Goal: Task Accomplishment & Management: Use online tool/utility

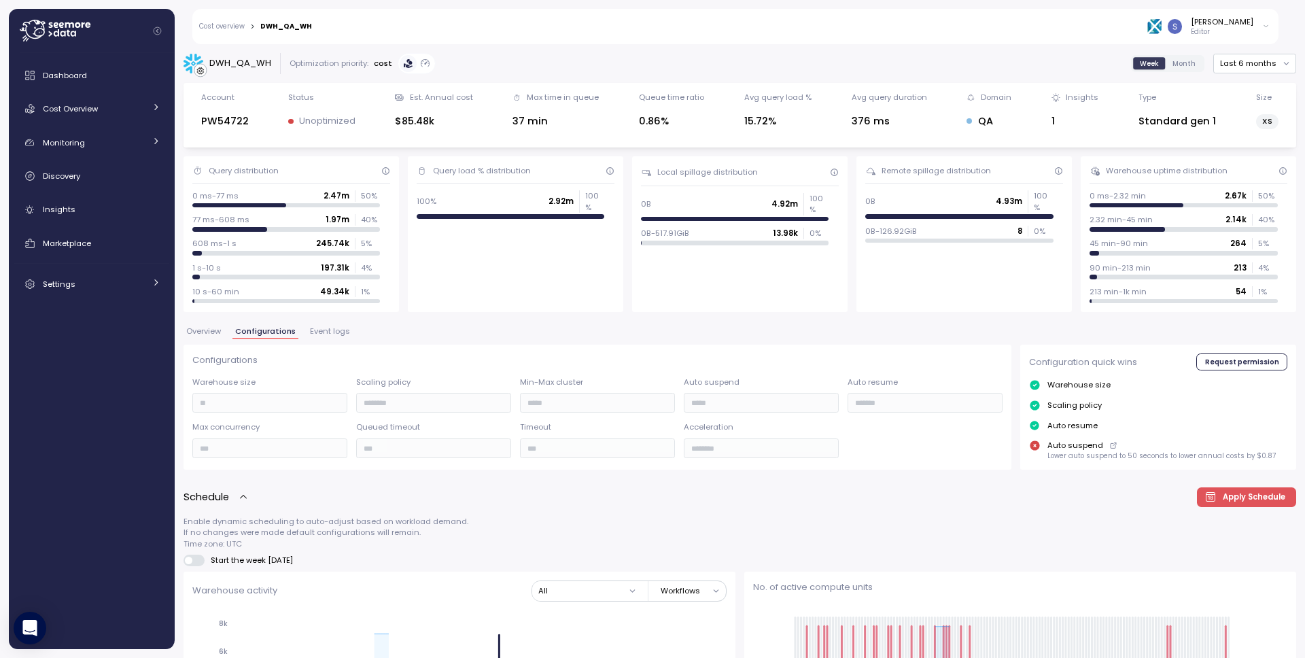
scroll to position [633, 0]
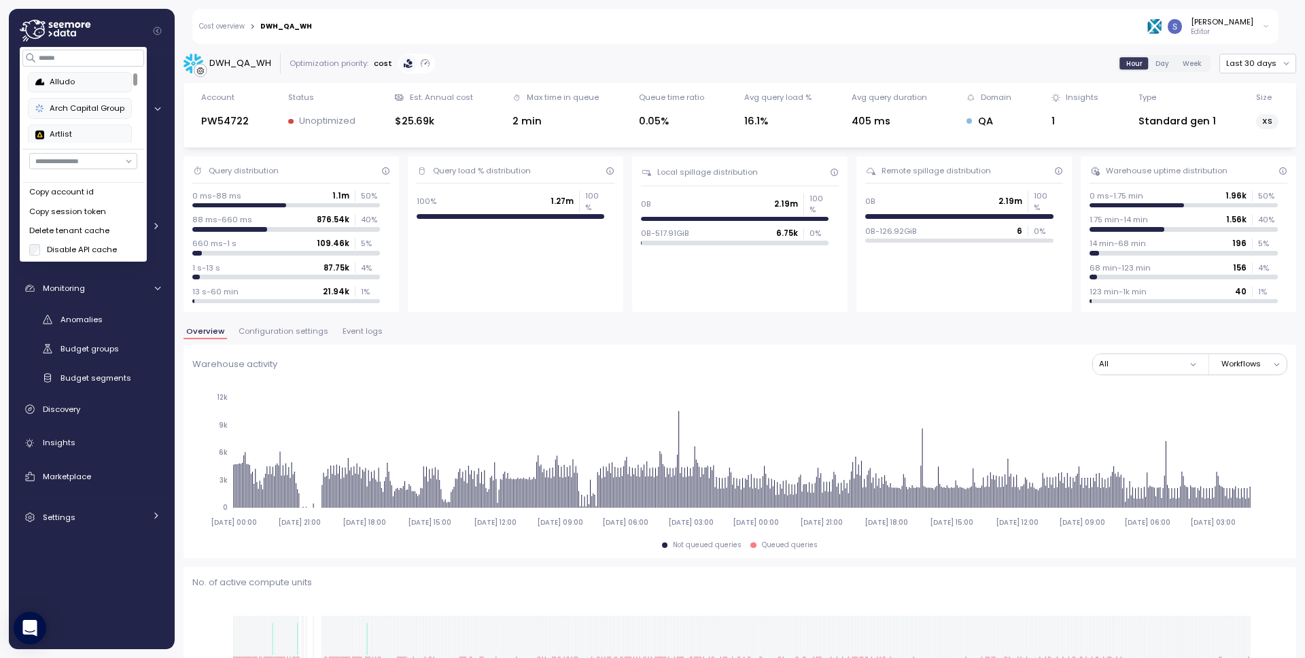
click at [75, 58] on input at bounding box center [84, 58] width 122 height 16
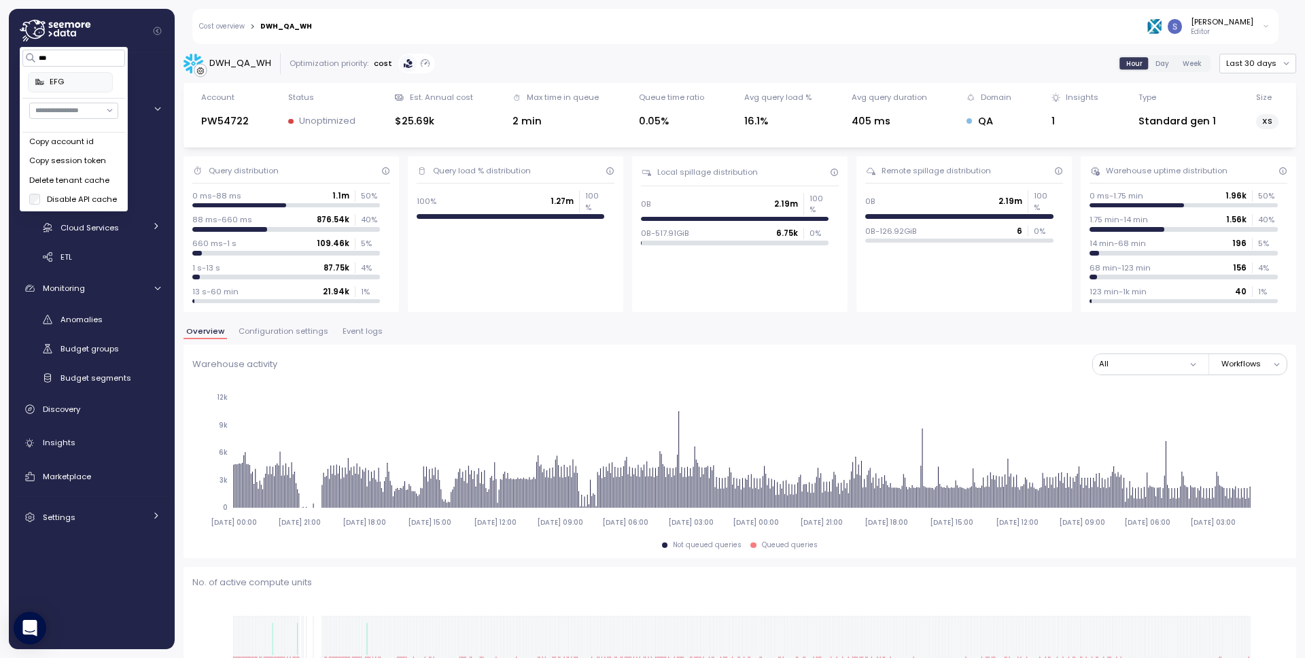
click at [70, 84] on div "EFG" at bounding box center [70, 82] width 70 height 12
type input "***"
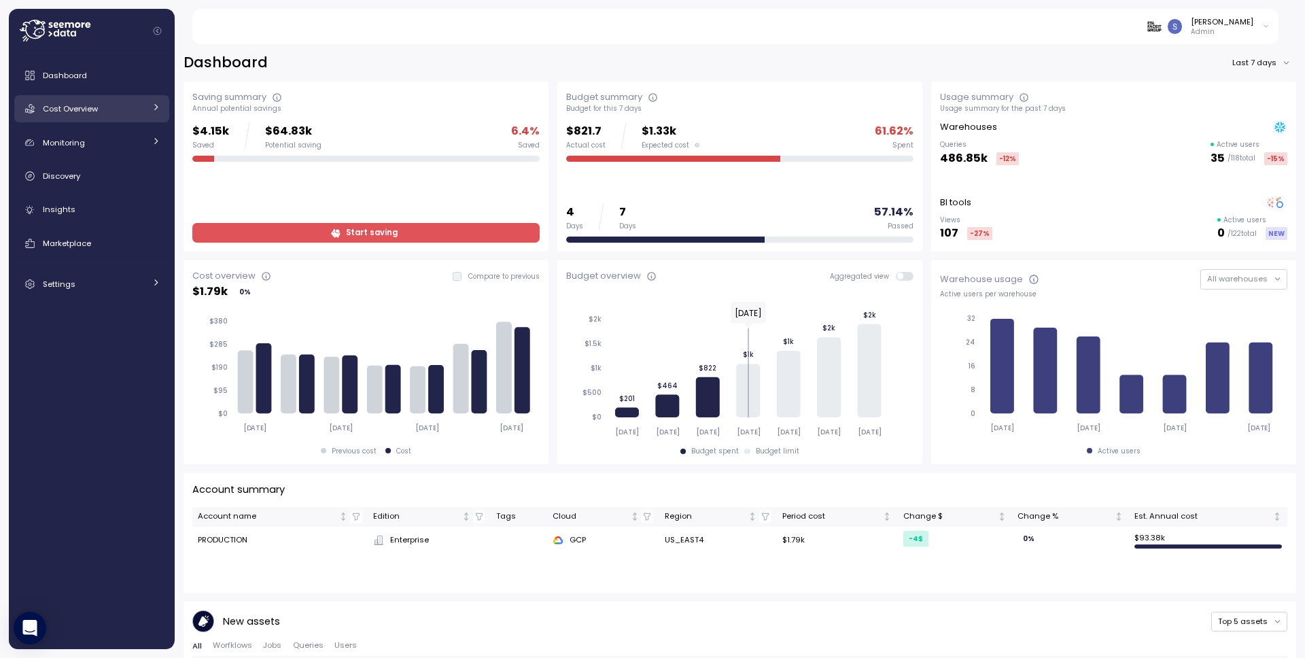
click at [88, 111] on span "Cost Overview" at bounding box center [70, 108] width 55 height 11
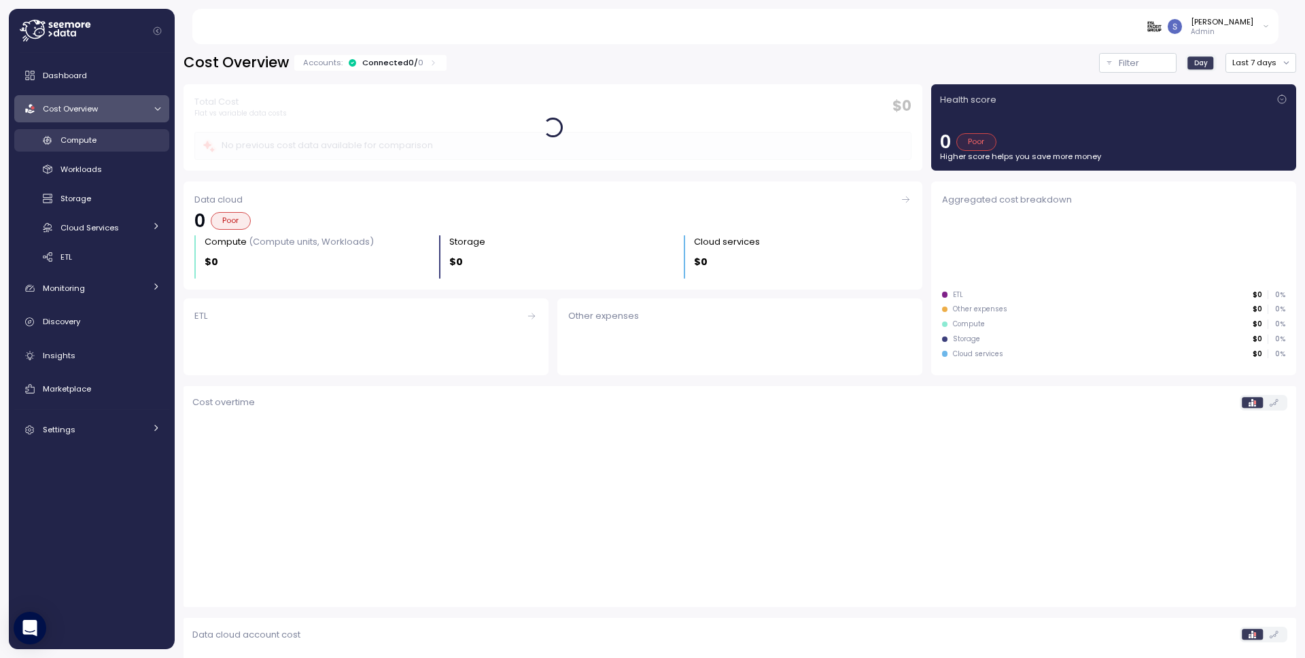
click at [79, 133] on div "Compute" at bounding box center [111, 140] width 100 height 14
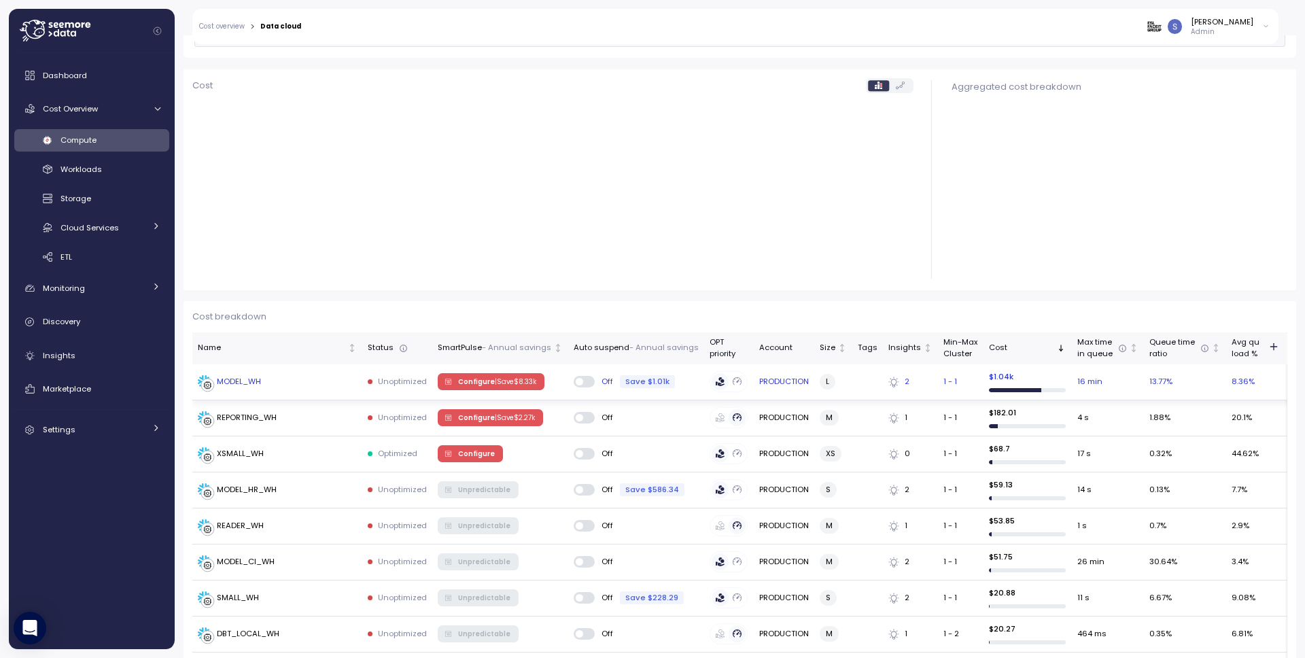
scroll to position [148, 0]
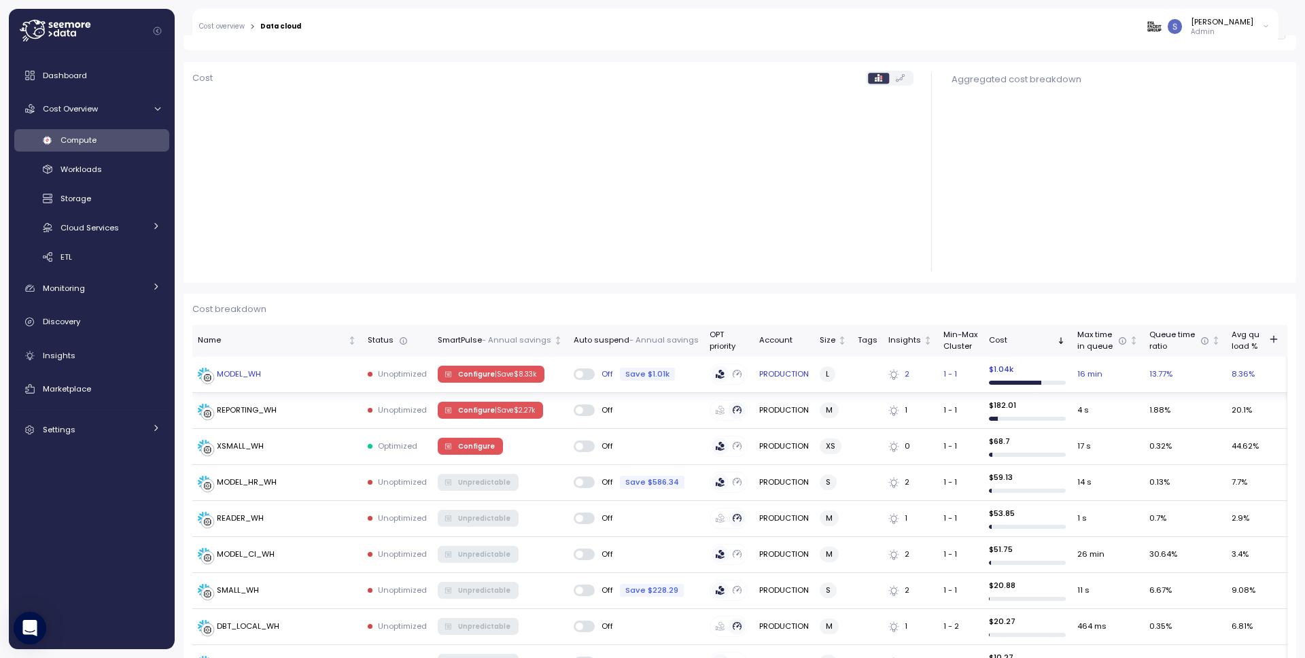
click at [252, 379] on div "MODEL_WH" at bounding box center [239, 374] width 44 height 12
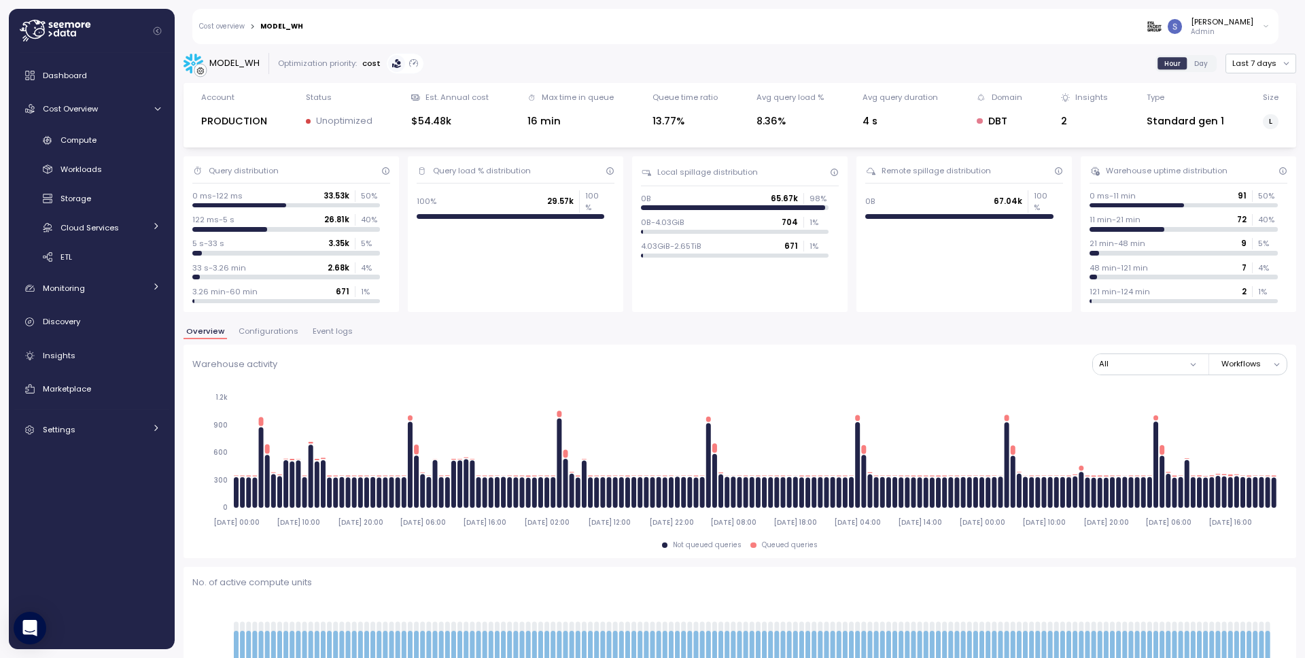
click at [257, 332] on span "Configurations" at bounding box center [269, 331] width 60 height 7
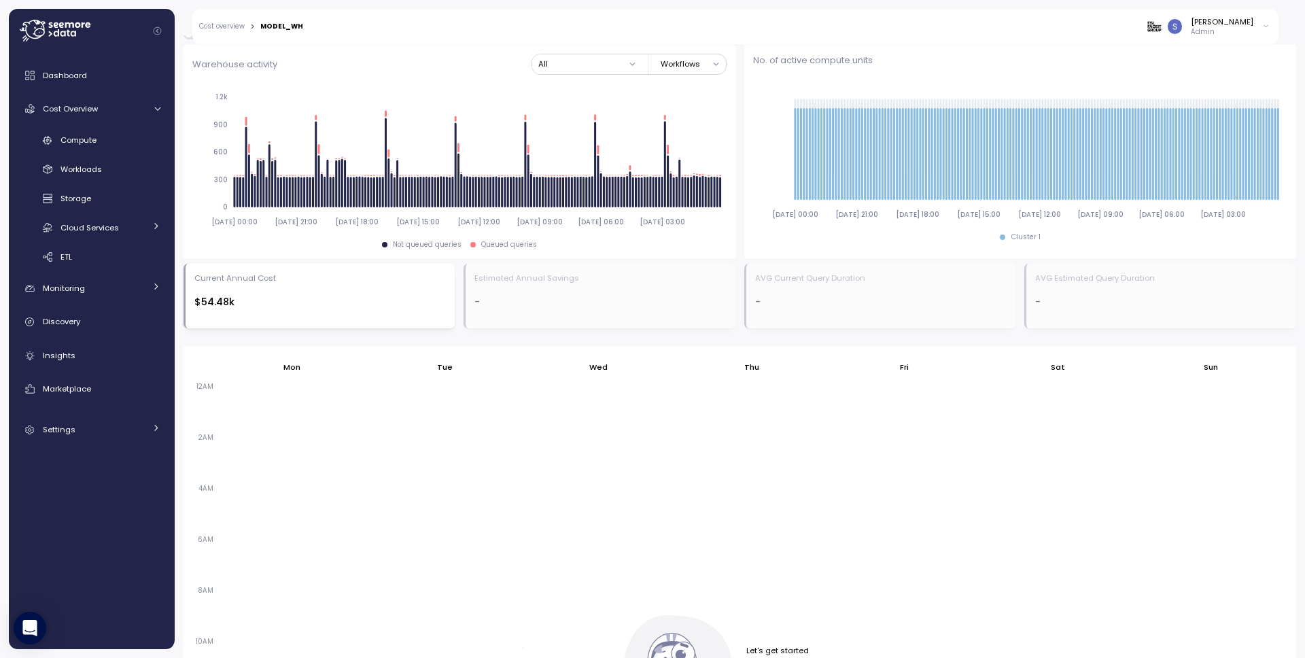
scroll to position [688, 0]
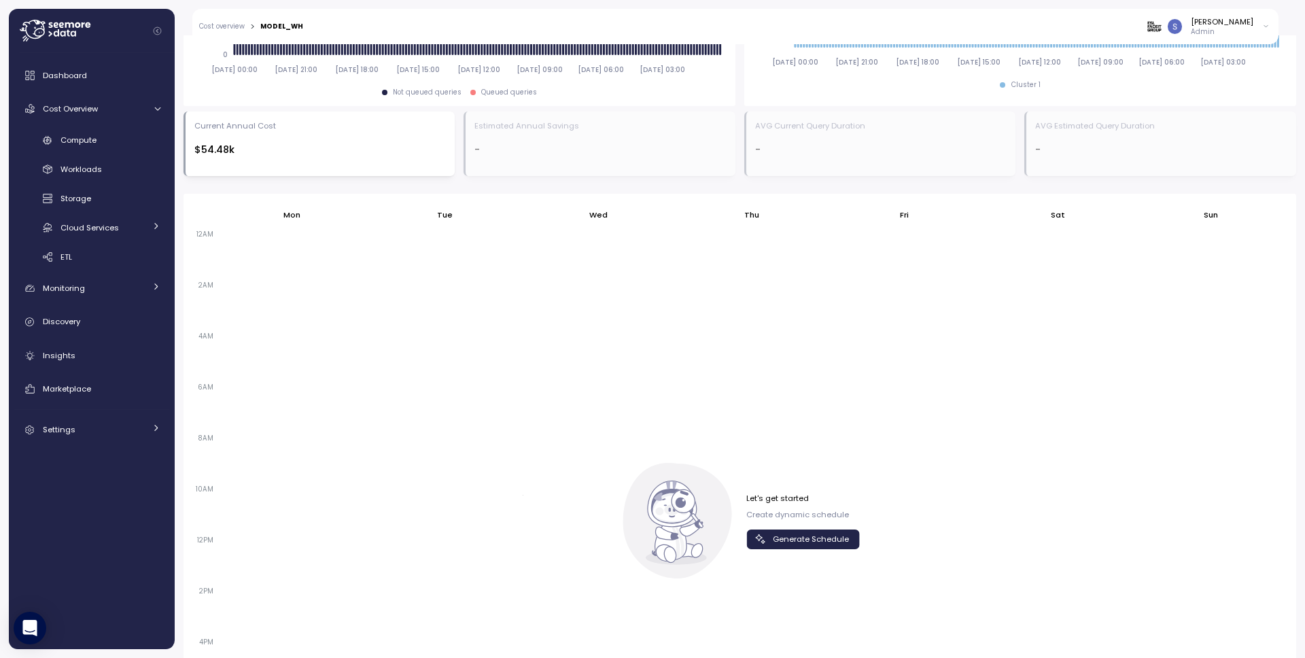
click at [823, 544] on span "Generate Schedule" at bounding box center [811, 539] width 76 height 18
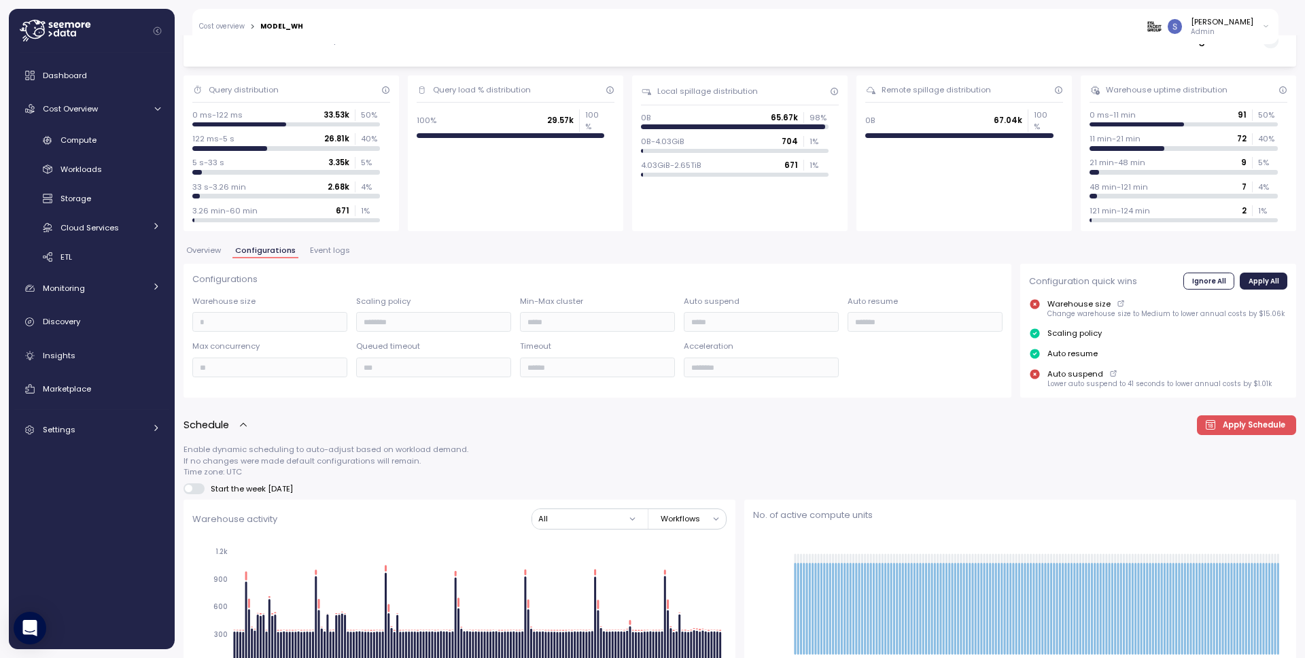
scroll to position [80, 0]
